Goal: Information Seeking & Learning: Learn about a topic

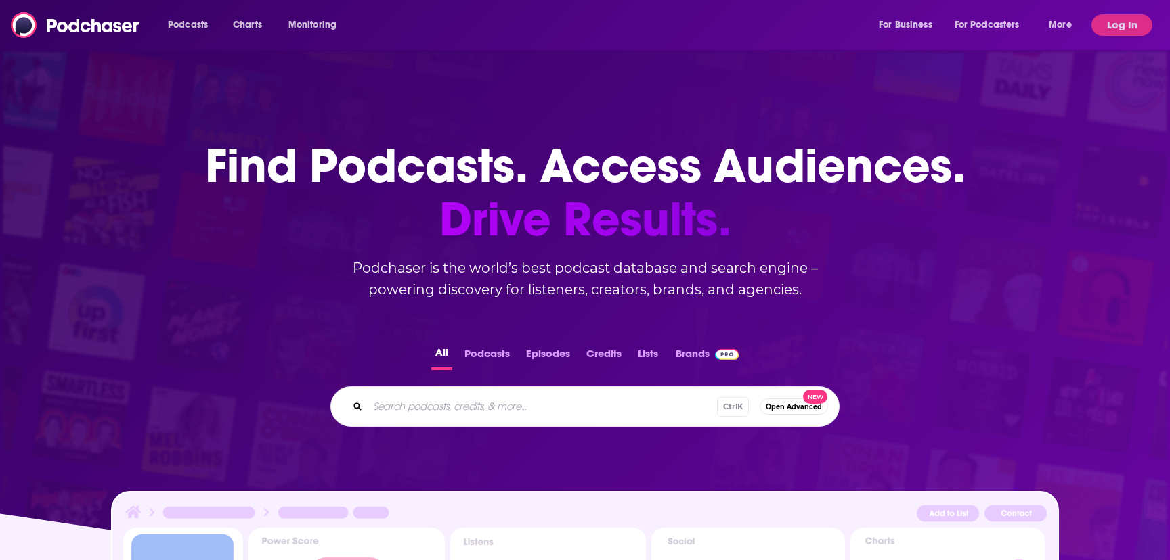
click at [516, 401] on input "Search podcasts, credits, & more..." at bounding box center [542, 407] width 349 height 22
type input "[PERSON_NAME]"
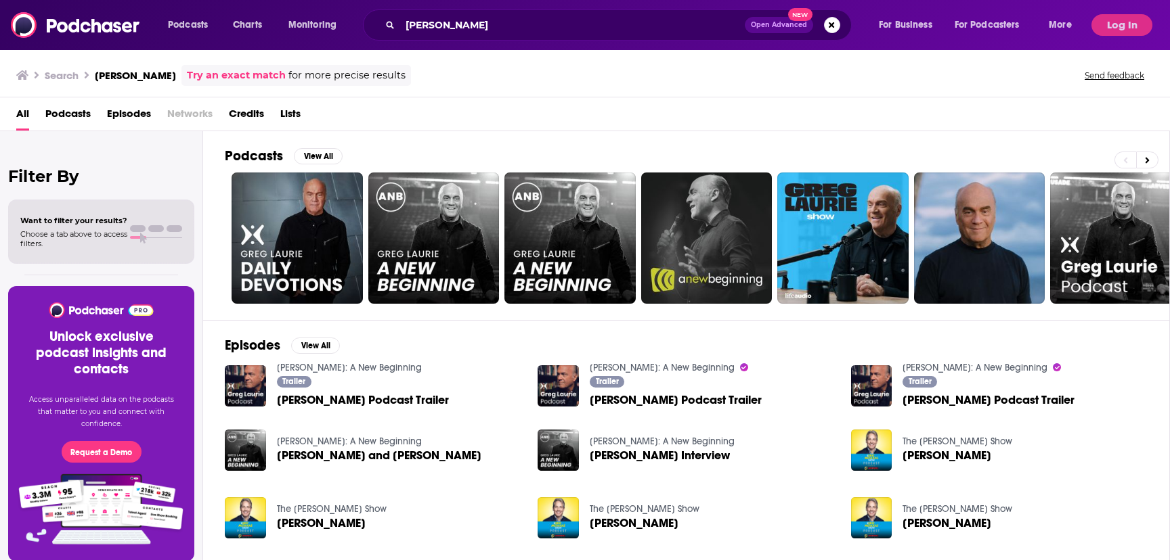
click at [87, 114] on span "Podcasts" at bounding box center [67, 117] width 45 height 28
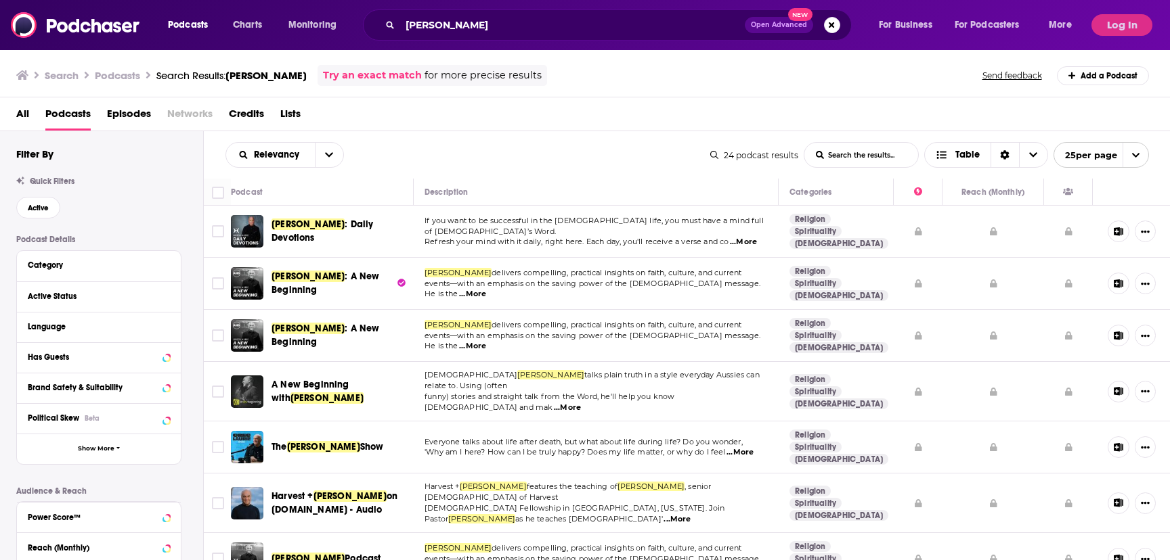
click at [294, 286] on span ": A New Beginning" at bounding box center [325, 283] width 108 height 25
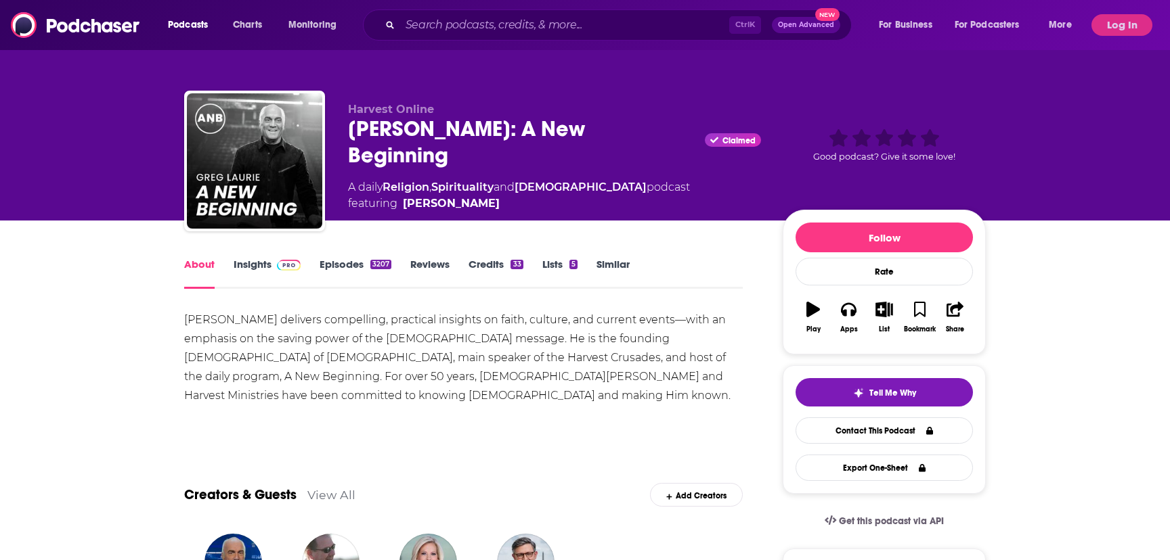
click at [275, 261] on span at bounding box center [285, 264] width 29 height 13
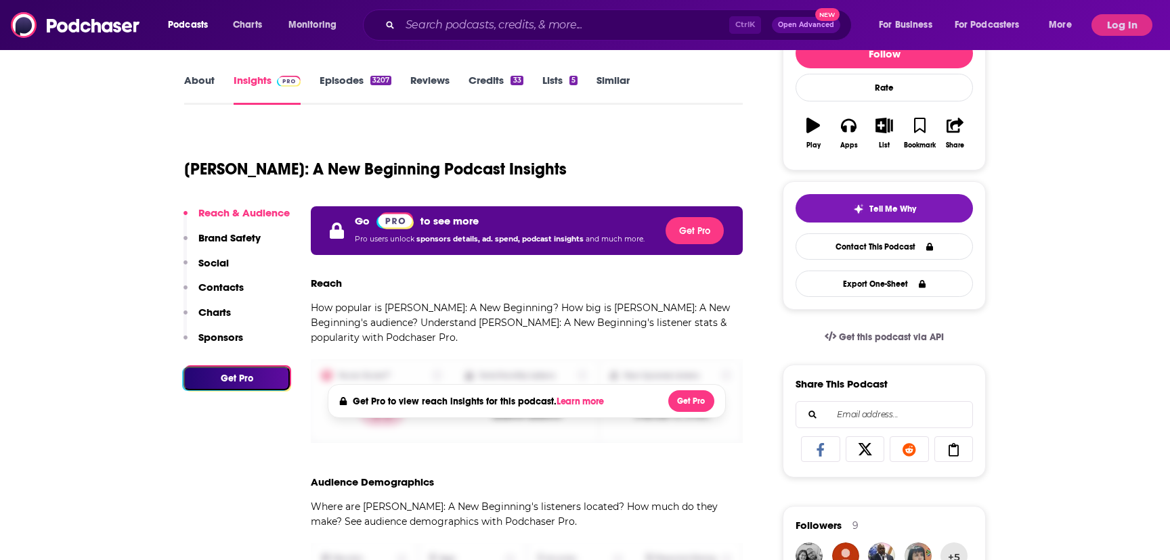
scroll to position [68, 0]
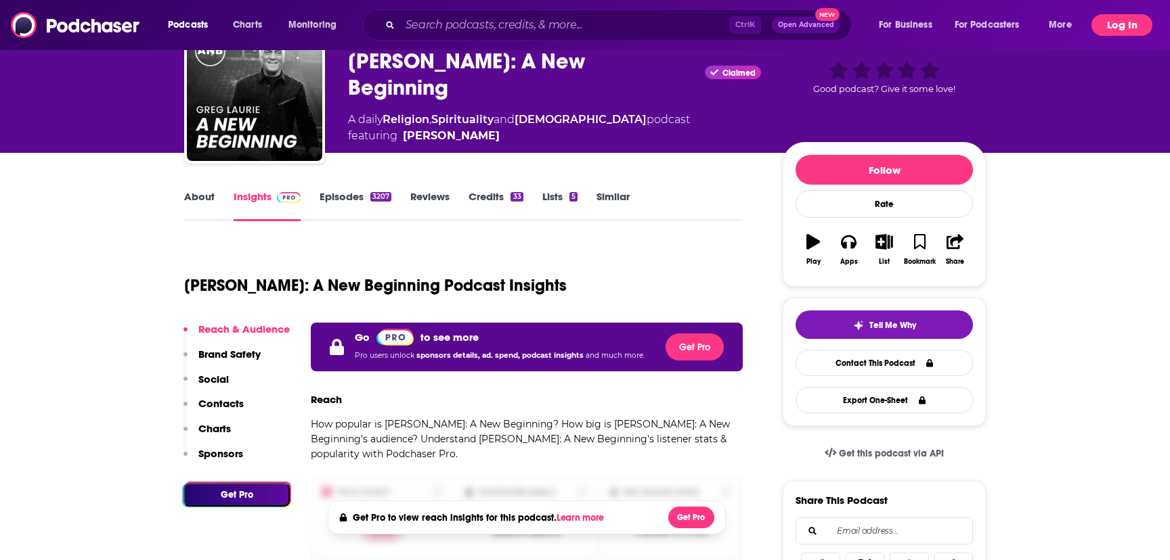
click at [1132, 19] on button "Log In" at bounding box center [1121, 25] width 61 height 22
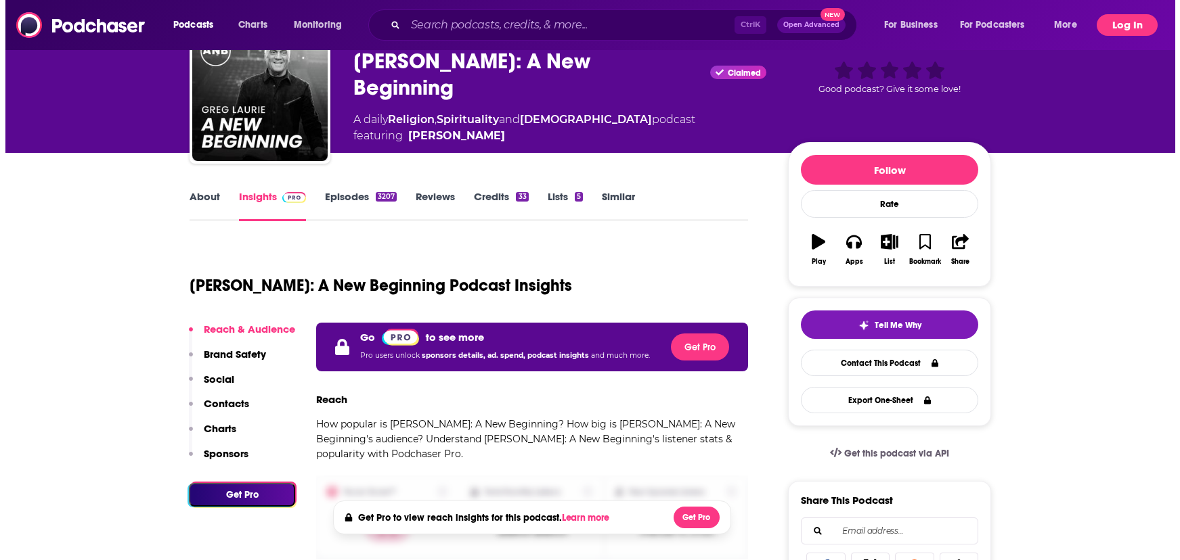
scroll to position [0, 0]
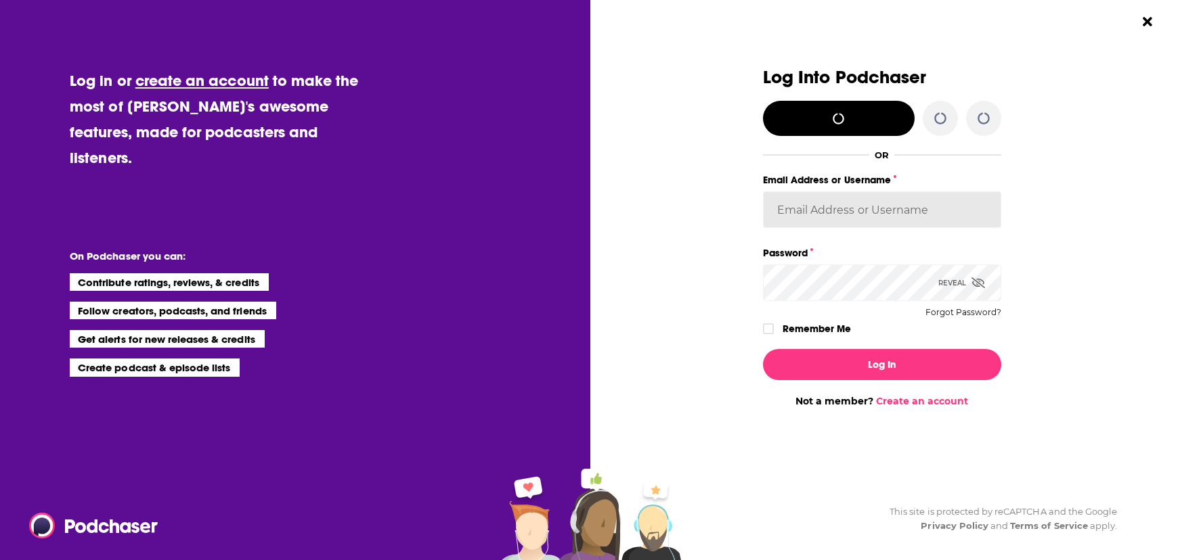
type input "[PERSON_NAME][EMAIL_ADDRESS][PERSON_NAME][DOMAIN_NAME]"
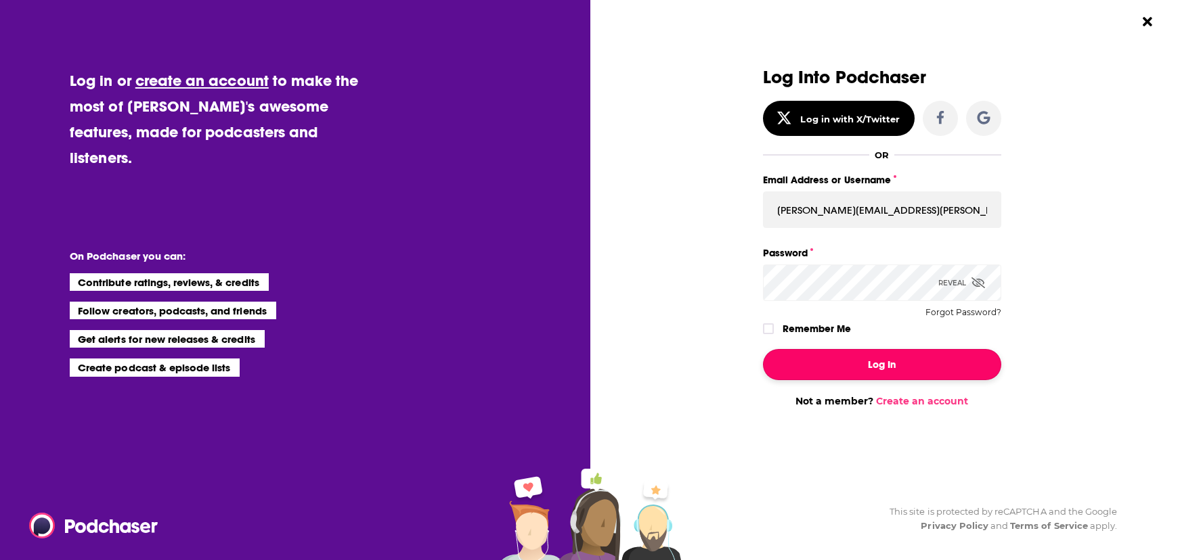
click at [874, 372] on button "Log In" at bounding box center [882, 364] width 238 height 31
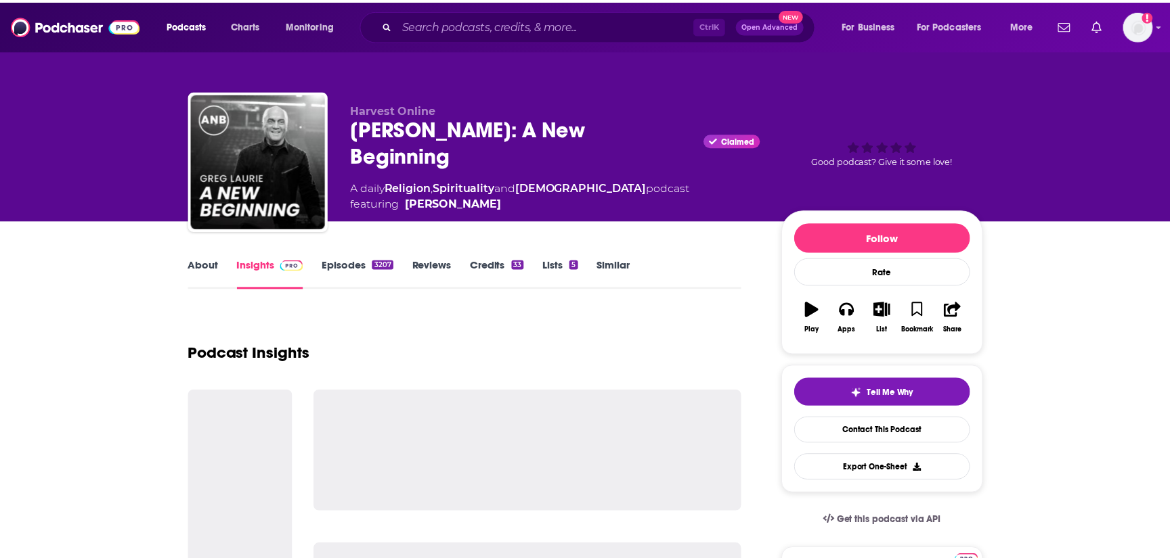
scroll to position [68, 0]
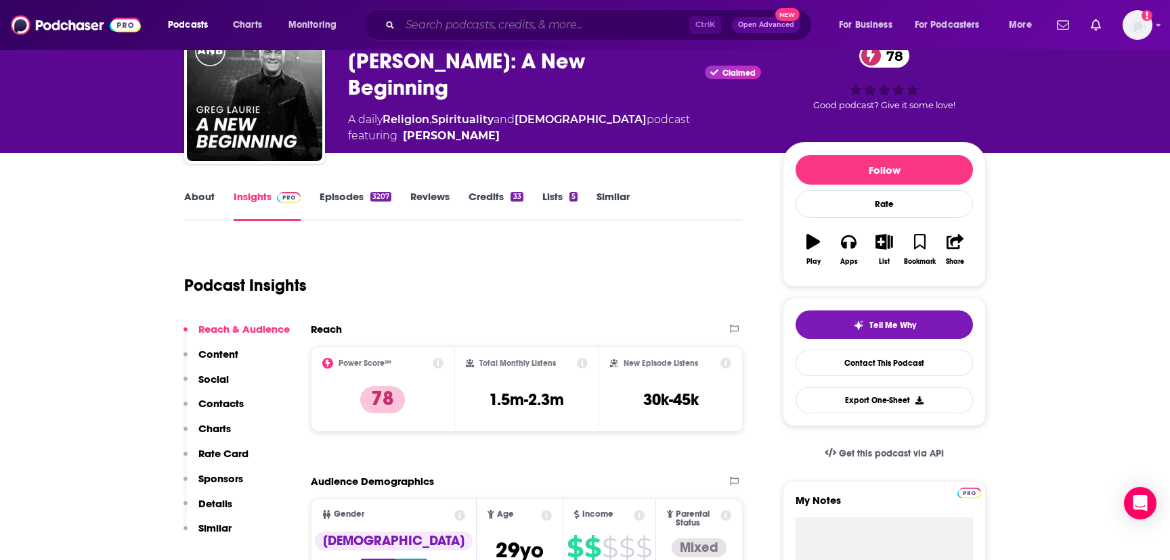
click at [466, 23] on input "Search podcasts, credits, & more..." at bounding box center [544, 25] width 289 height 22
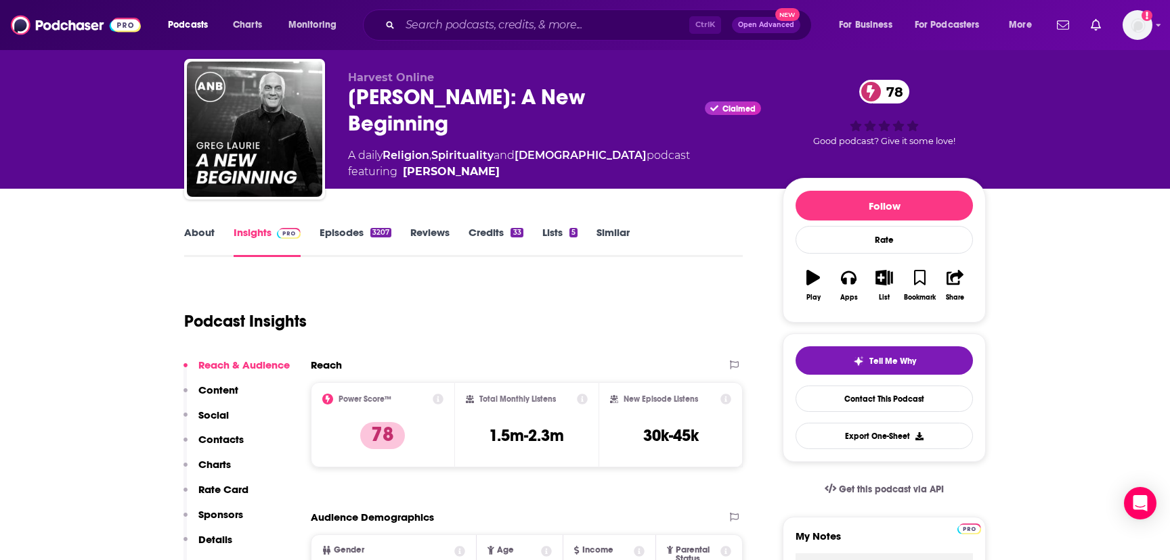
scroll to position [0, 0]
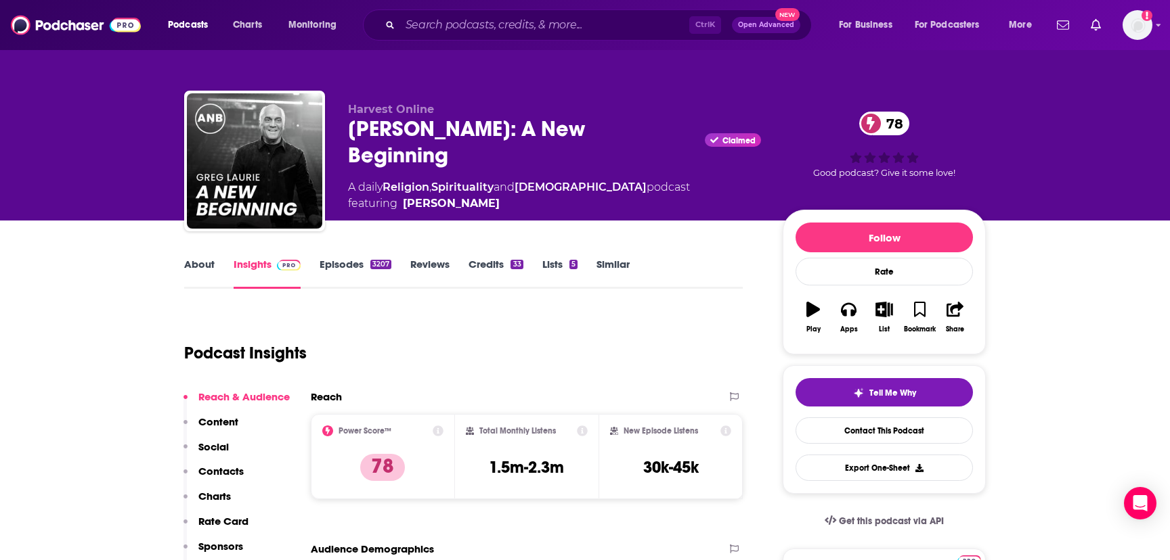
click at [361, 265] on link "Episodes 3207" at bounding box center [355, 273] width 72 height 31
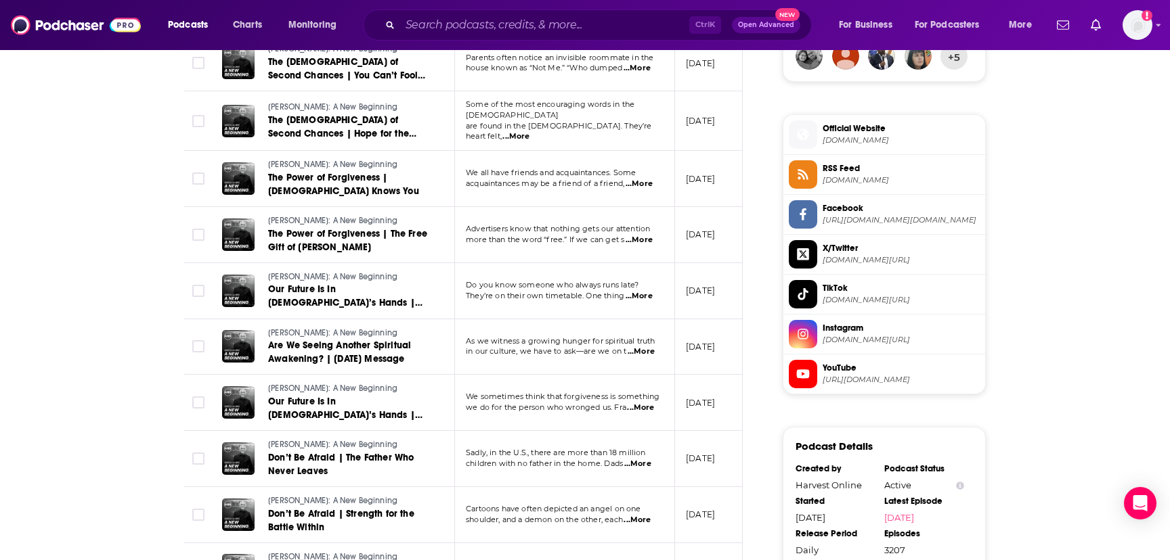
scroll to position [1151, 0]
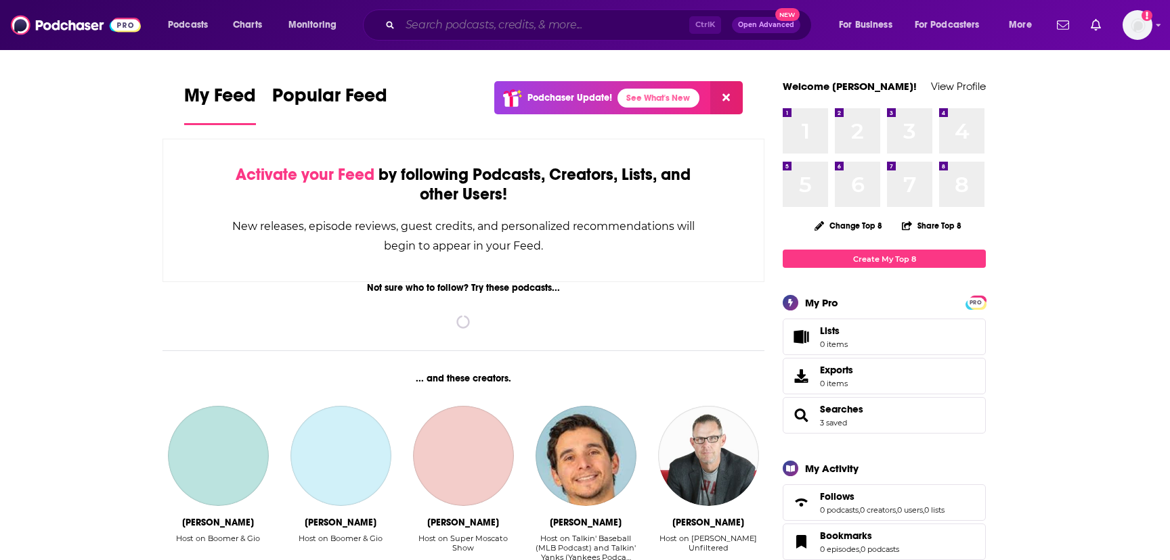
click at [509, 26] on input "Search podcasts, credits, & more..." at bounding box center [544, 25] width 289 height 22
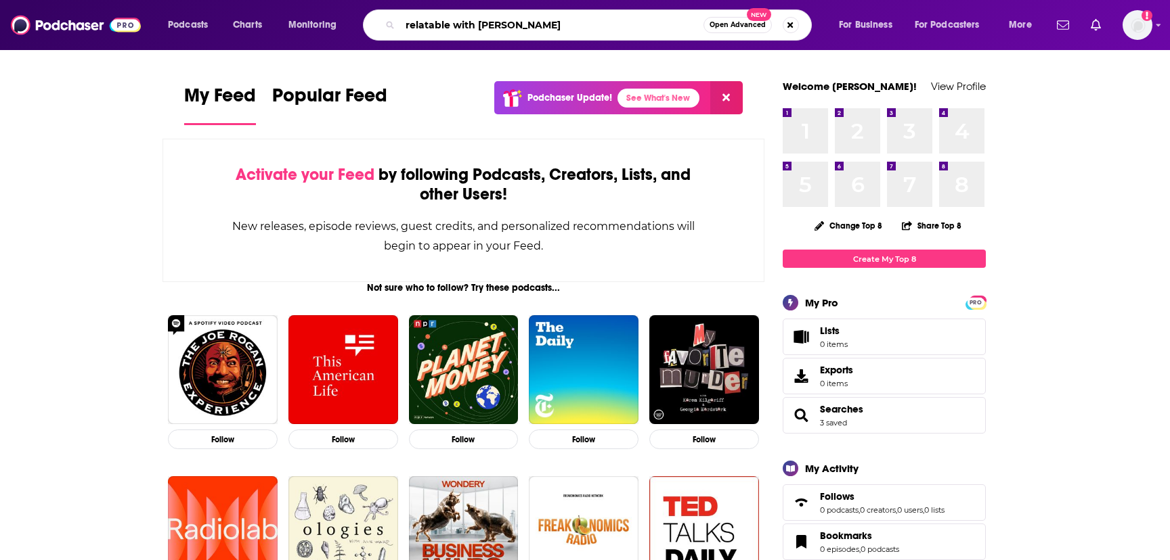
type input "relatable with allie beth"
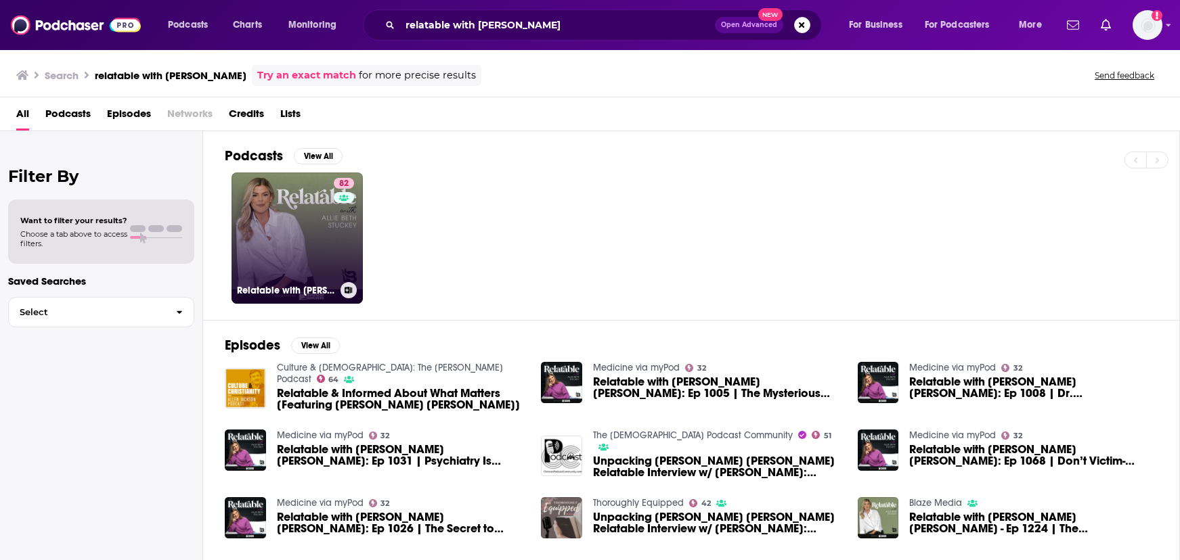
click at [303, 196] on link "82 Relatable with Allie Beth Stuckey" at bounding box center [296, 238] width 131 height 131
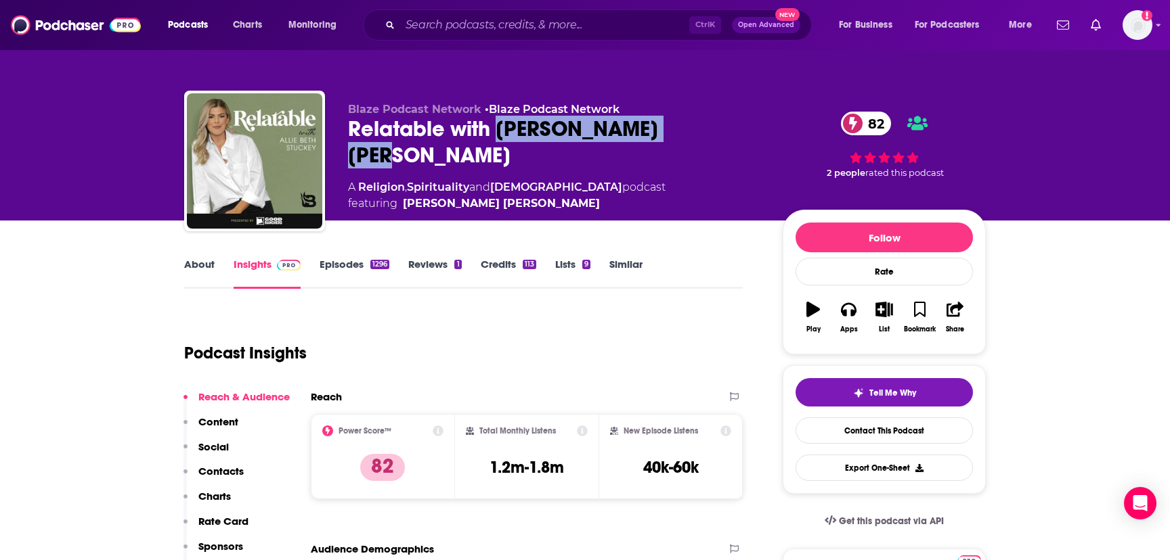
drag, startPoint x: 678, startPoint y: 128, endPoint x: 498, endPoint y: 123, distance: 180.1
click at [498, 123] on div "Relatable with Allie Beth Stuckey 82" at bounding box center [554, 142] width 413 height 53
